Goal: Find specific page/section: Find specific page/section

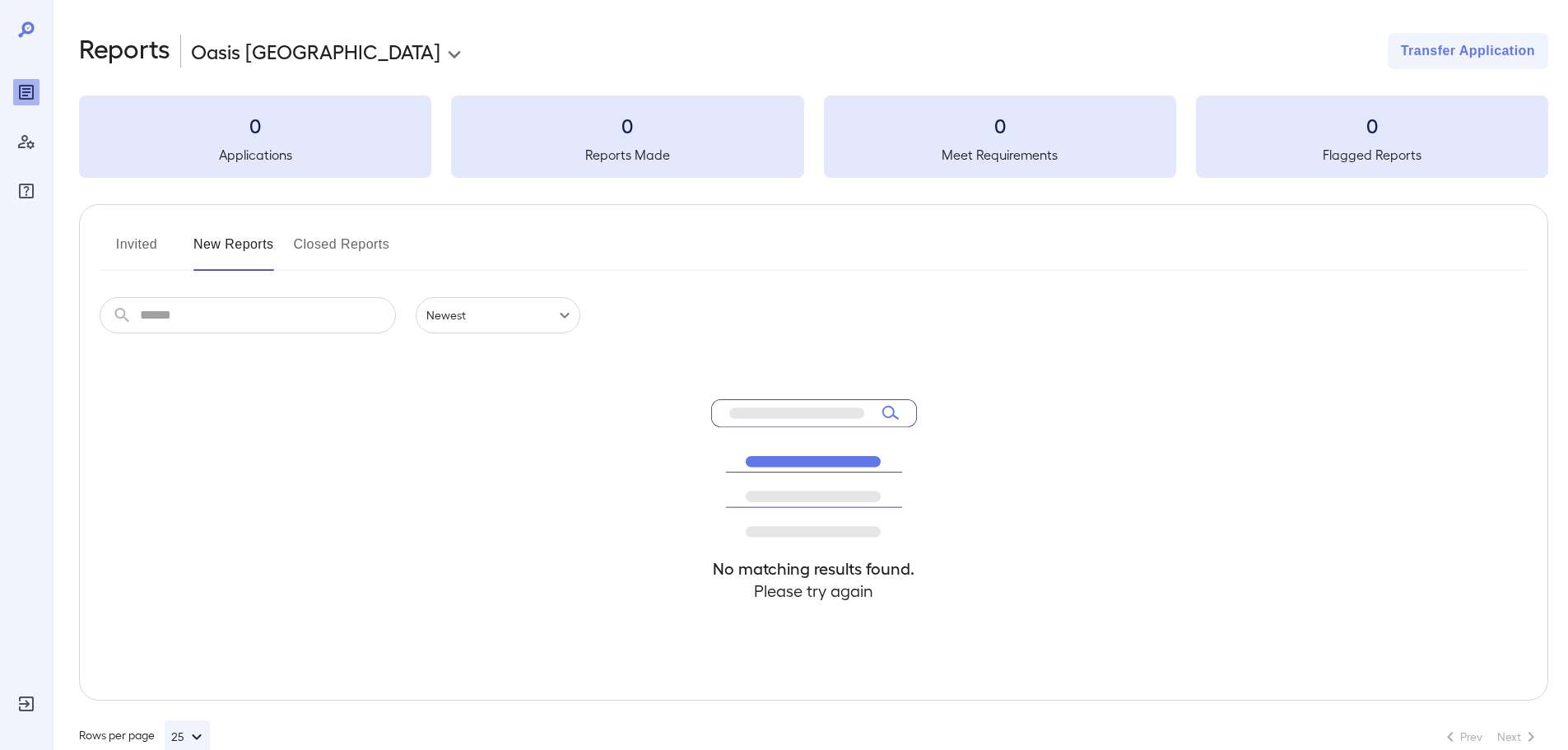
click at [137, 245] on button "Invited" at bounding box center [137, 251] width 74 height 39
click at [221, 246] on button "New Reports" at bounding box center [234, 251] width 80 height 39
click at [342, 246] on button "Closed Reports" at bounding box center [341, 251] width 96 height 39
click at [112, 247] on button "Invited" at bounding box center [137, 251] width 74 height 39
click at [22, 24] on icon at bounding box center [27, 30] width 20 height 20
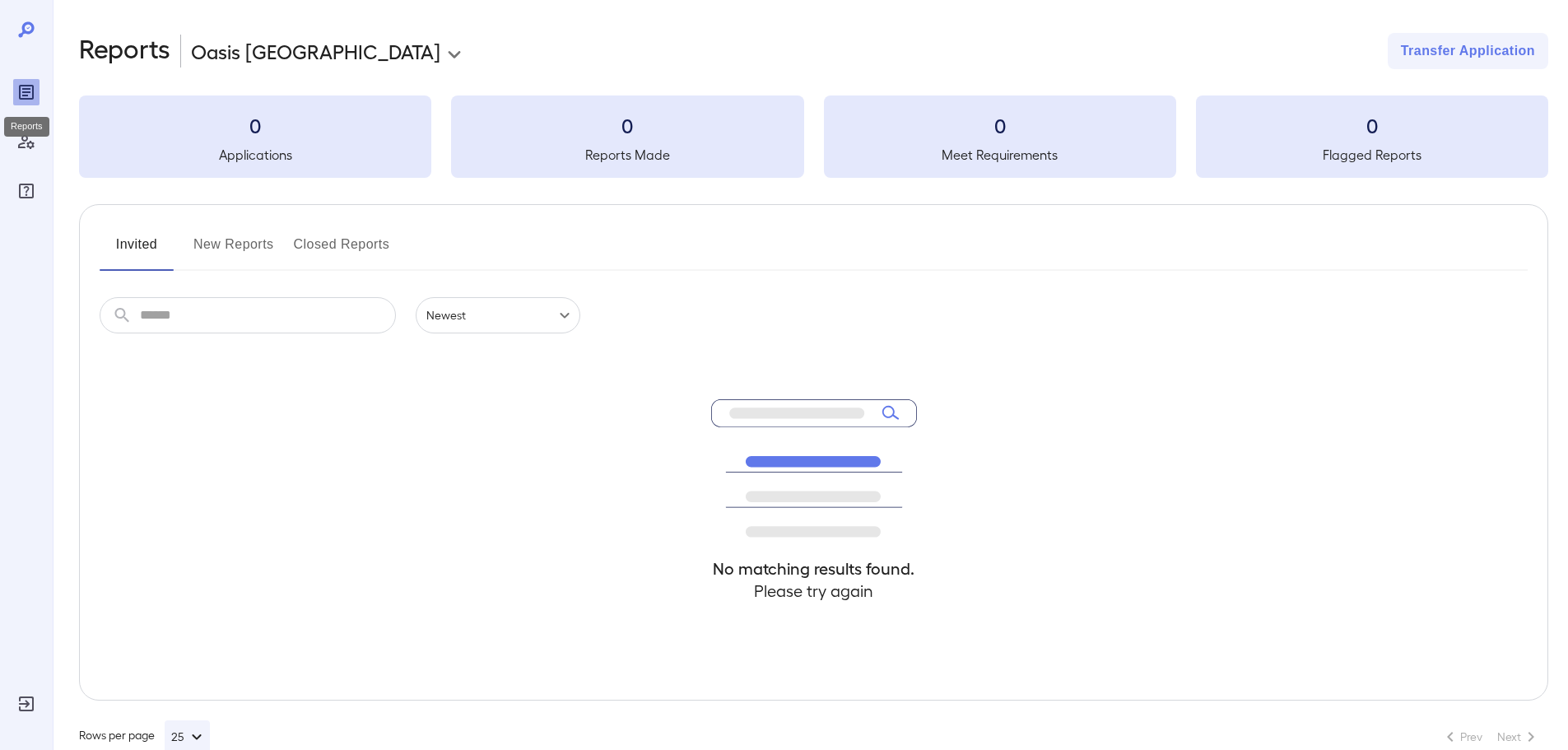
click at [20, 106] on div "Reports" at bounding box center [27, 122] width 49 height 33
click at [27, 144] on icon "Manage Users" at bounding box center [27, 142] width 17 height 14
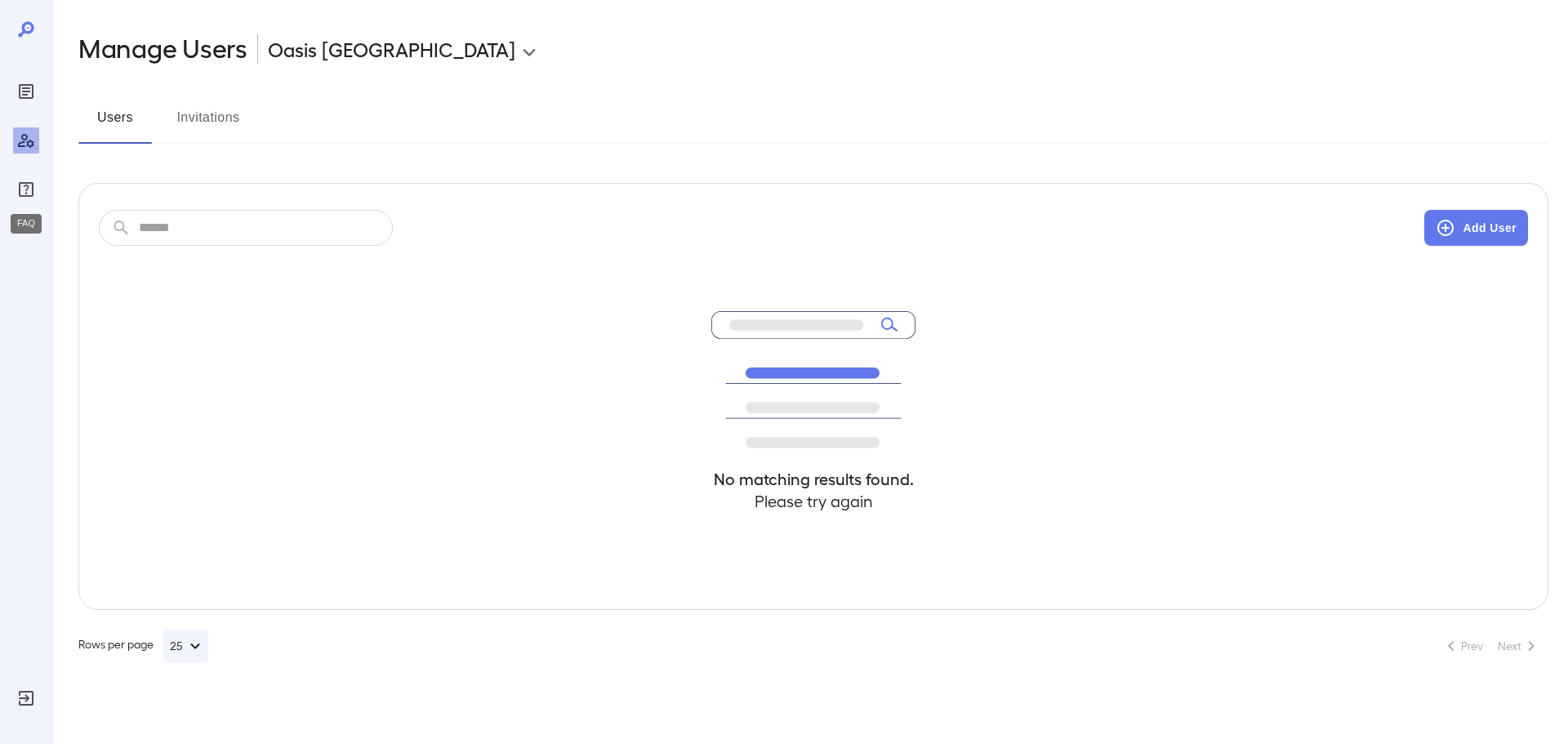
click at [25, 186] on icon "FAQ" at bounding box center [27, 190] width 15 height 15
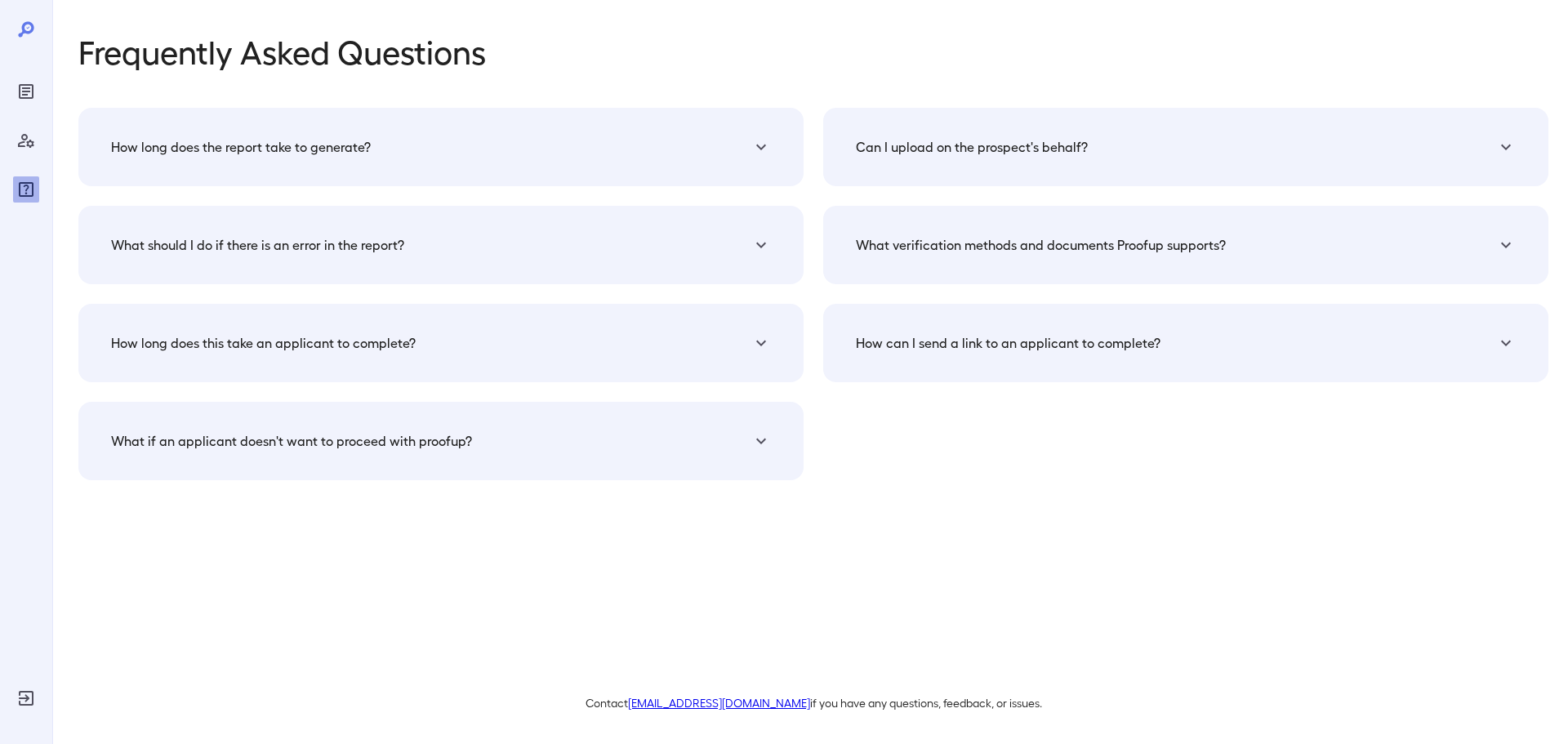
drag, startPoint x: 20, startPoint y: 29, endPoint x: 37, endPoint y: 32, distance: 17.3
click at [21, 29] on icon at bounding box center [27, 30] width 20 height 20
click at [29, 84] on icon "Reports" at bounding box center [27, 92] width 15 height 15
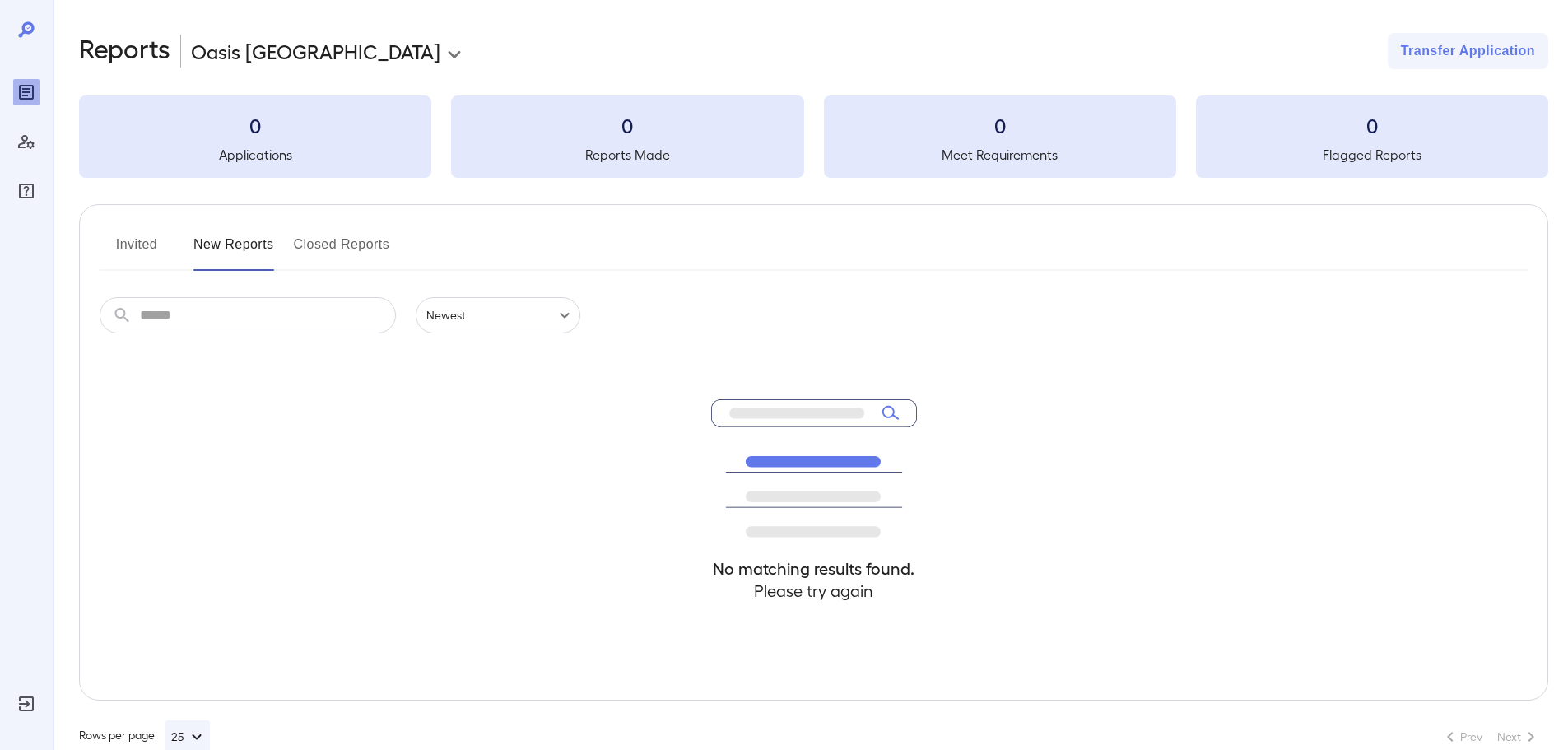
click at [25, 33] on icon at bounding box center [26, 29] width 16 height 16
click at [439, 327] on body "**********" at bounding box center [784, 375] width 1568 height 750
click at [437, 354] on li "Newest" at bounding box center [498, 352] width 164 height 26
click at [278, 314] on input "text" at bounding box center [267, 315] width 256 height 36
type input "*"
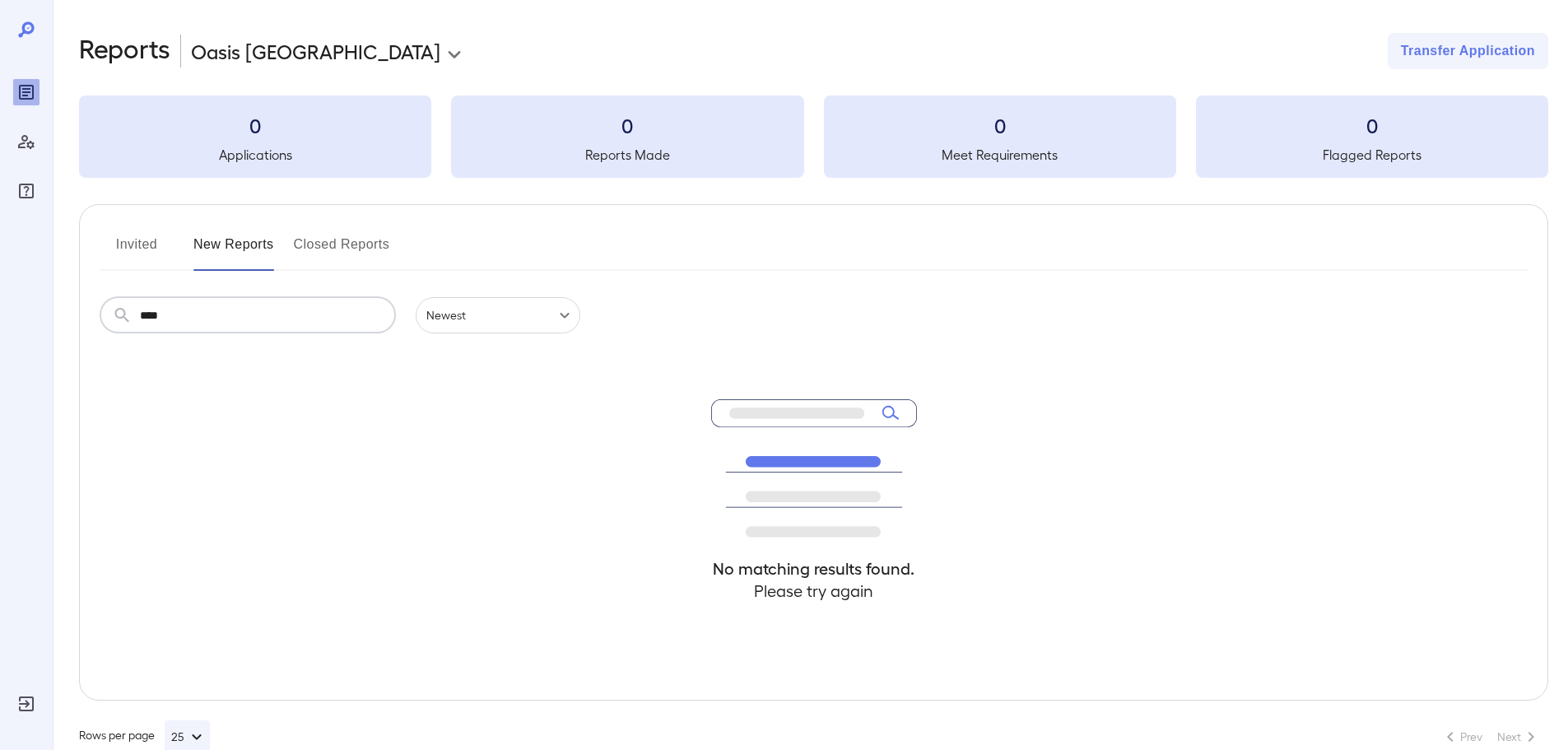
type input "****"
drag, startPoint x: 226, startPoint y: 322, endPoint x: 222, endPoint y: 362, distance: 40.2
click at [75, 316] on div "**********" at bounding box center [810, 393] width 1515 height 786
